Goal: Task Accomplishment & Management: Manage account settings

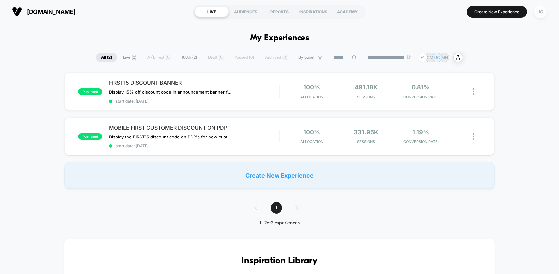
click at [543, 12] on div "JC" at bounding box center [540, 11] width 13 height 13
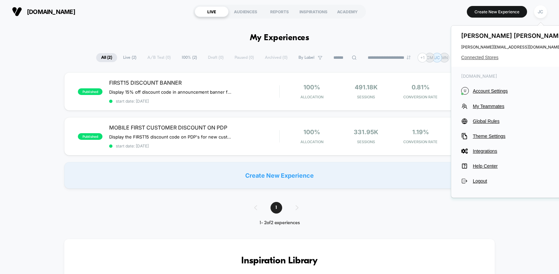
click at [499, 55] on span "Connected Stores" at bounding box center [513, 57] width 105 height 5
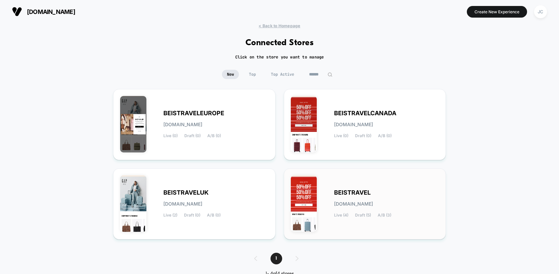
click at [362, 187] on div "BEISTRAVEL [DOMAIN_NAME] Live (4) Draft (5) A/B (3)" at bounding box center [365, 204] width 148 height 57
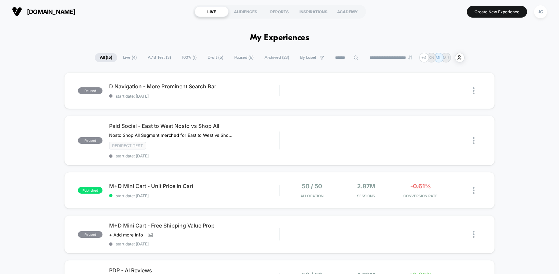
click at [127, 54] on span "Live ( 4 )" at bounding box center [130, 57] width 24 height 9
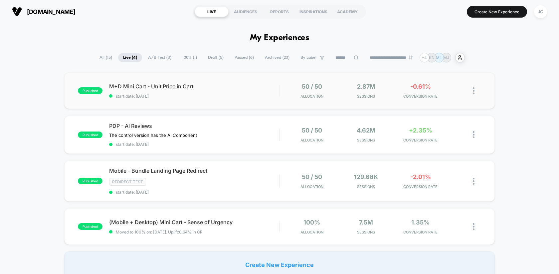
click at [263, 106] on div "published M+D Mini Cart - Unit Price in Cart start date: [DATE] 50 / 50 Allocat…" at bounding box center [279, 90] width 430 height 37
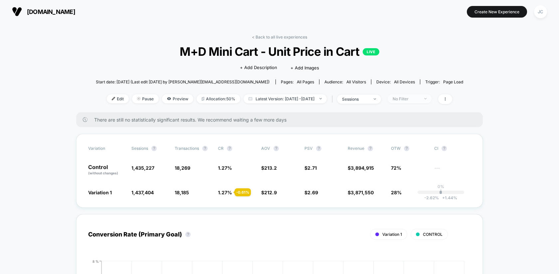
click at [416, 96] on div "No Filter" at bounding box center [405, 98] width 27 height 5
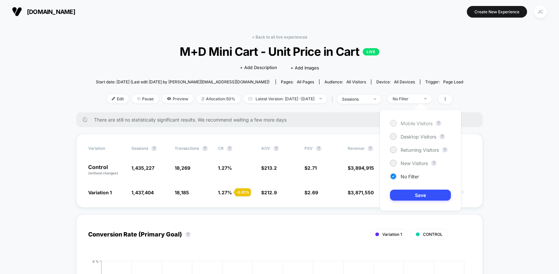
click at [393, 120] on div at bounding box center [393, 123] width 7 height 7
click at [409, 197] on button "Save" at bounding box center [420, 195] width 61 height 11
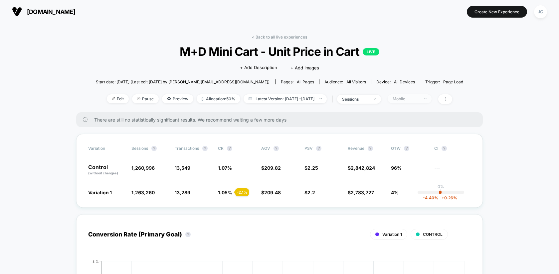
click at [409, 98] on div "Mobile" at bounding box center [405, 98] width 27 height 5
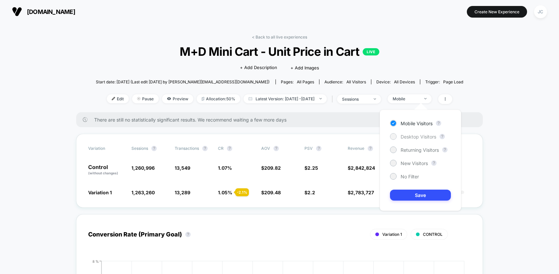
click at [407, 135] on span "Desktop Visitors" at bounding box center [418, 137] width 36 height 6
click at [401, 193] on button "Save" at bounding box center [420, 195] width 61 height 11
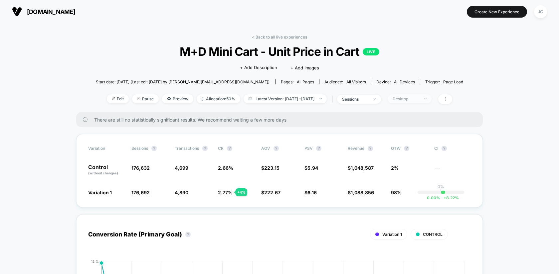
click at [415, 99] on div "Desktop" at bounding box center [405, 98] width 27 height 5
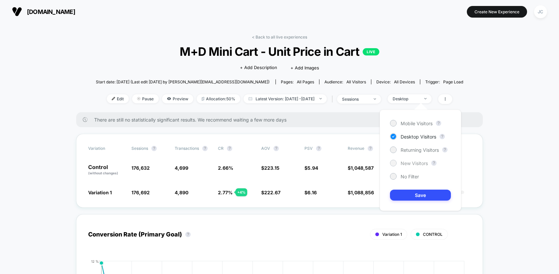
click at [403, 162] on span "New Visitors" at bounding box center [413, 164] width 27 height 6
click at [407, 195] on button "Save" at bounding box center [420, 195] width 61 height 11
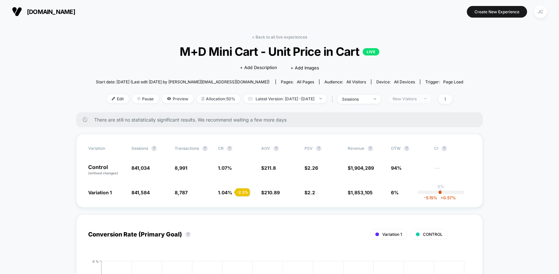
click at [419, 98] on div "New Visitors" at bounding box center [405, 98] width 27 height 5
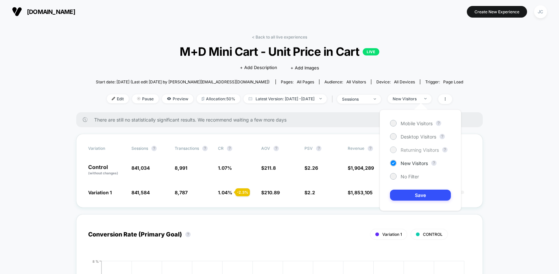
click at [413, 148] on span "Returning Visitors" at bounding box center [419, 150] width 38 height 6
click at [412, 193] on button "Save" at bounding box center [420, 195] width 61 height 11
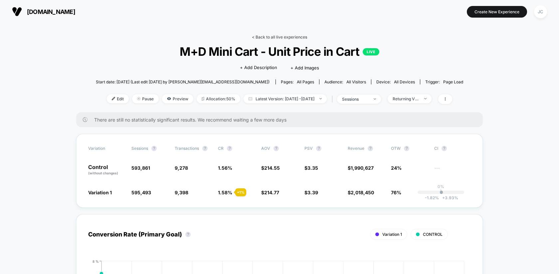
click at [260, 37] on link "< Back to all live experiences" at bounding box center [279, 37] width 55 height 5
